Goal: Task Accomplishment & Management: Manage account settings

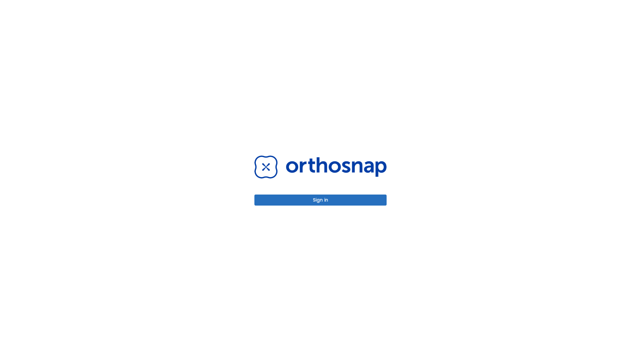
click at [320, 200] on button "Sign in" at bounding box center [320, 199] width 132 height 11
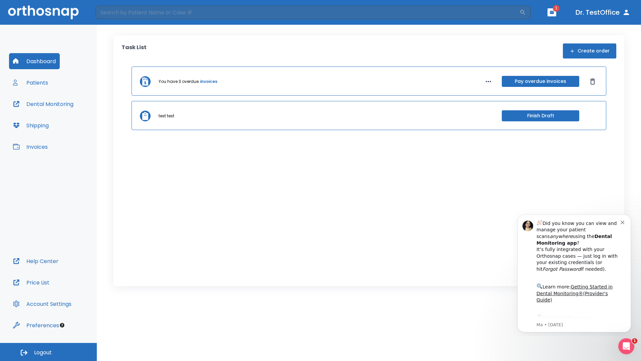
click at [48, 352] on span "Logout" at bounding box center [43, 352] width 18 height 7
